Goal: Transaction & Acquisition: Obtain resource

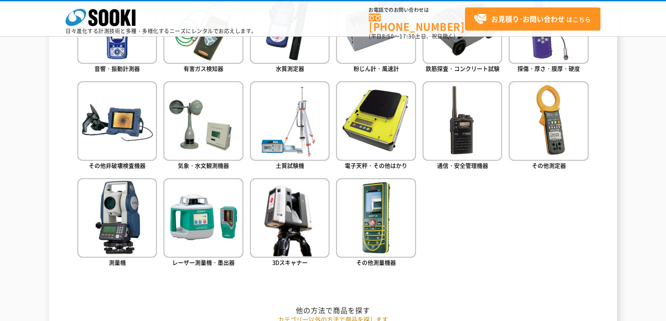
scroll to position [466, 0]
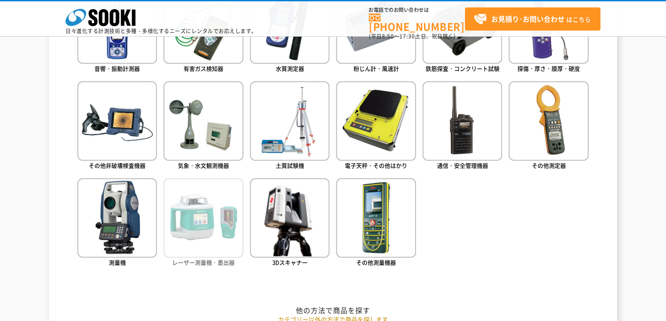
click at [203, 239] on img at bounding box center [203, 218] width 80 height 80
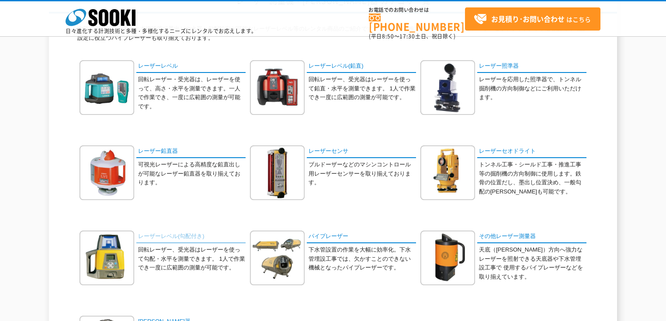
scroll to position [81, 0]
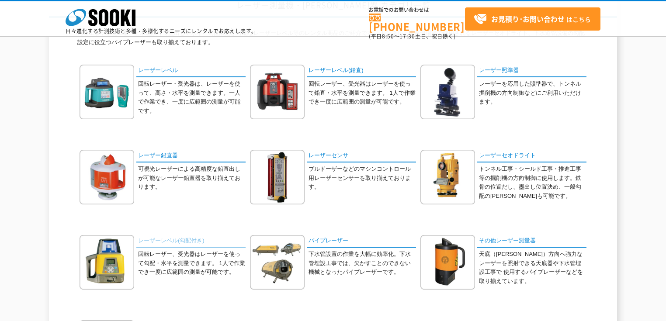
click at [182, 243] on link "レーザーレベル(勾配付き)" at bounding box center [190, 241] width 109 height 13
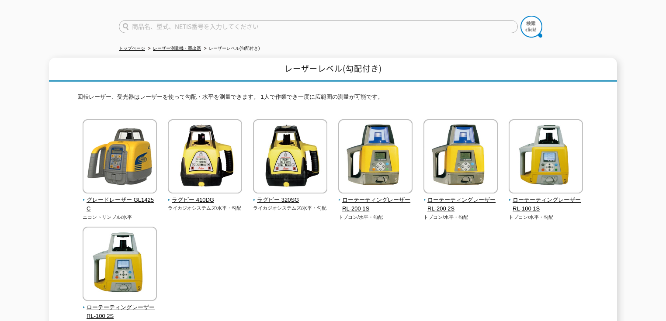
scroll to position [93, 0]
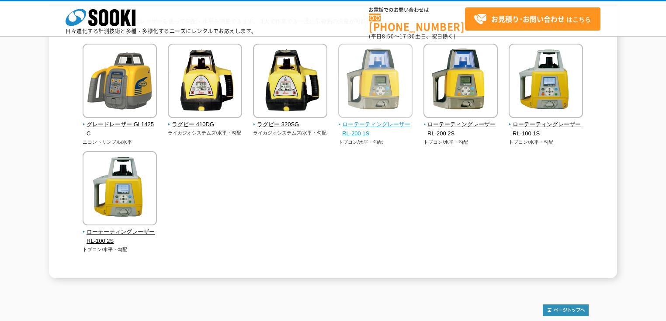
click at [388, 122] on span "ローテーティングレーザー RL-200 1S" at bounding box center [375, 129] width 75 height 18
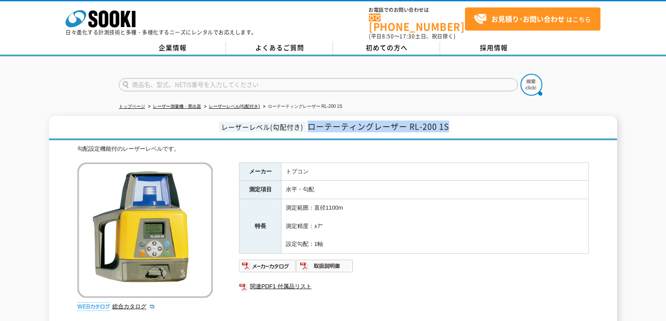
drag, startPoint x: 461, startPoint y: 122, endPoint x: 309, endPoint y: 124, distance: 151.7
click at [309, 124] on h1 "レーザーレベル(勾配付き) ローテーティングレーザー RL-200 1S" at bounding box center [333, 128] width 568 height 24
copy span "ローテーティングレーザー RL-200 1S"
